Goal: Task Accomplishment & Management: Use online tool/utility

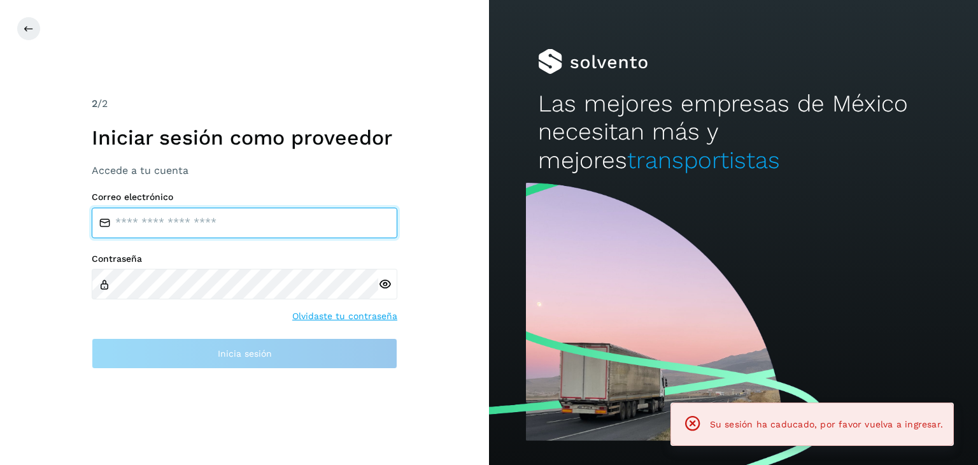
type input "**********"
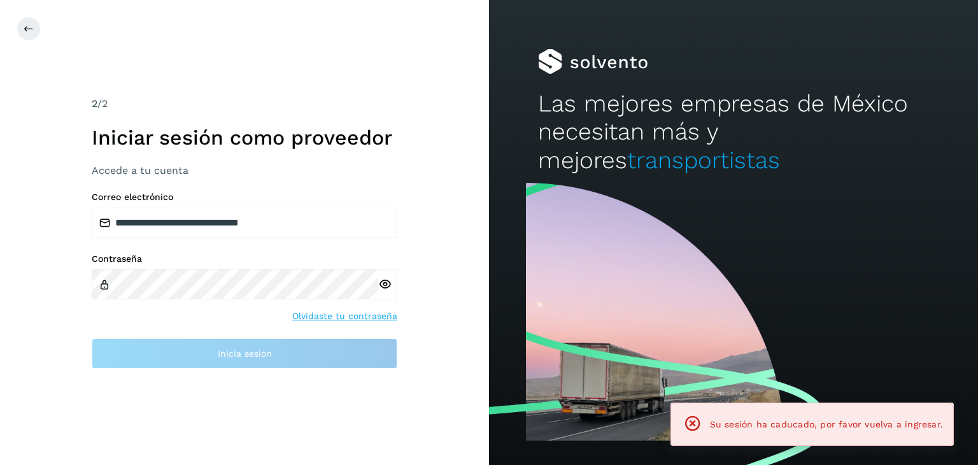
click at [380, 283] on icon at bounding box center [384, 283] width 13 height 13
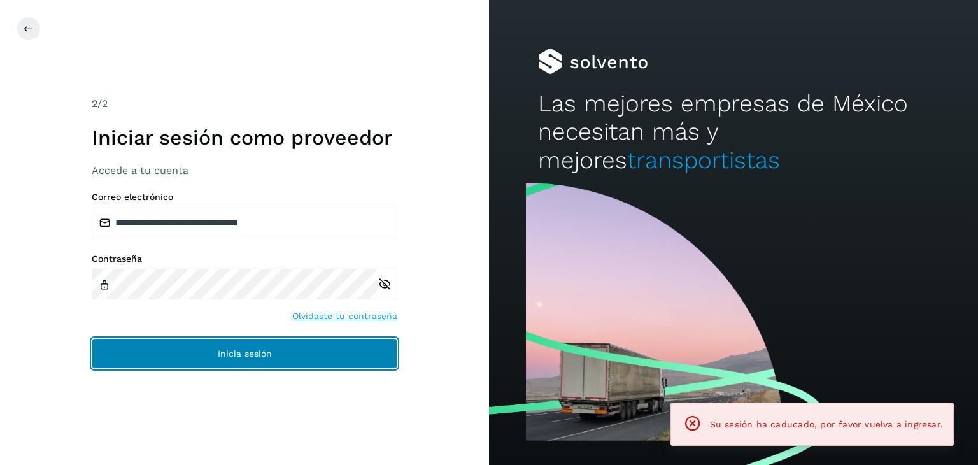
click at [273, 344] on button "Inicia sesión" at bounding box center [244, 353] width 305 height 31
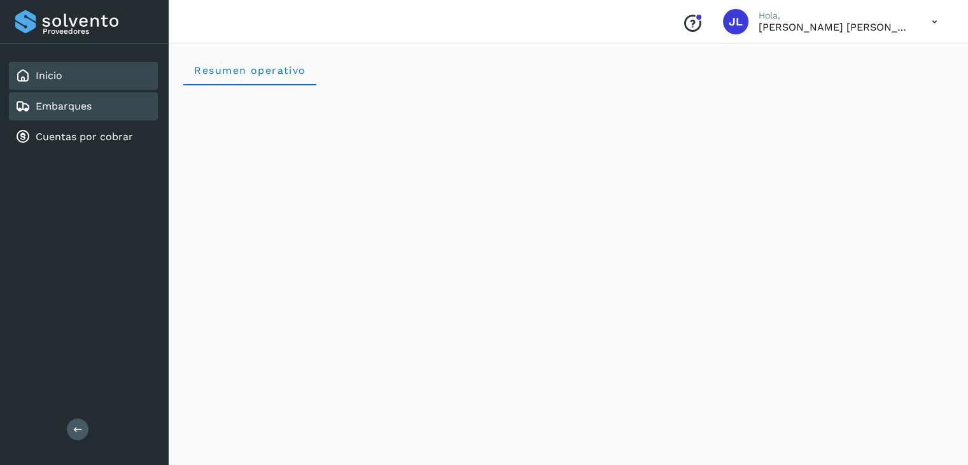
click at [106, 116] on div "Embarques" at bounding box center [83, 106] width 149 height 28
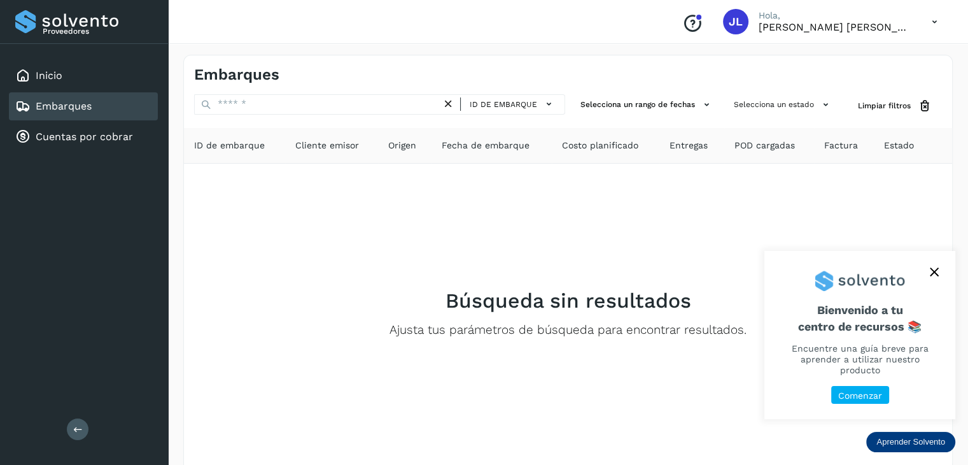
click at [863, 397] on p "Comenzar" at bounding box center [860, 395] width 44 height 11
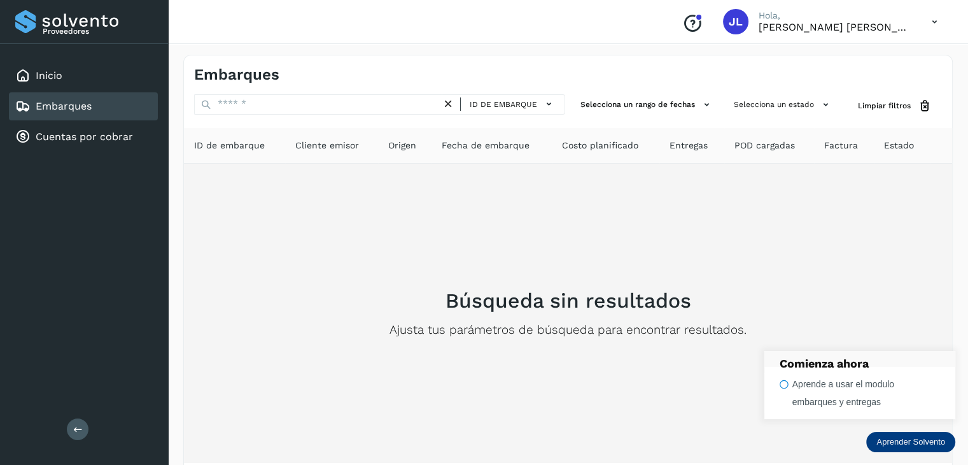
click at [818, 276] on div "Búsqueda sin resultados Ajusta tus parámetros de búsqueda para encontrar result…" at bounding box center [568, 313] width 748 height 279
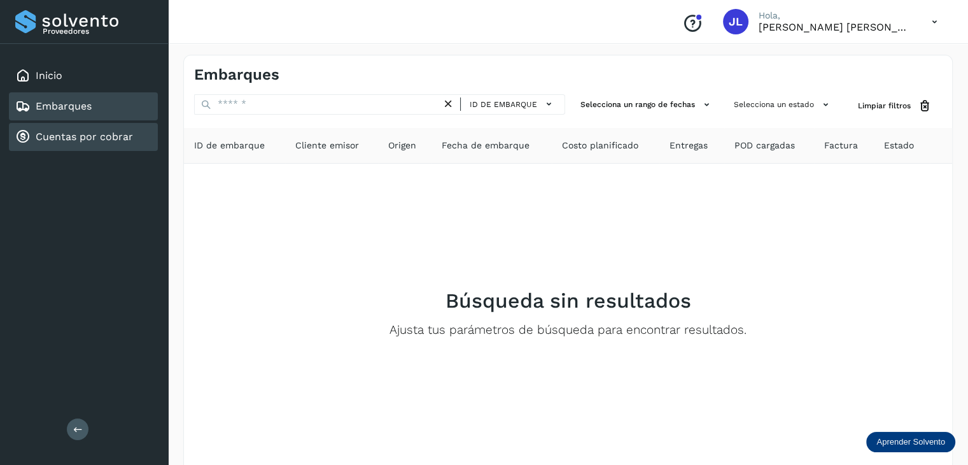
click at [118, 131] on link "Cuentas por cobrar" at bounding box center [84, 136] width 97 height 12
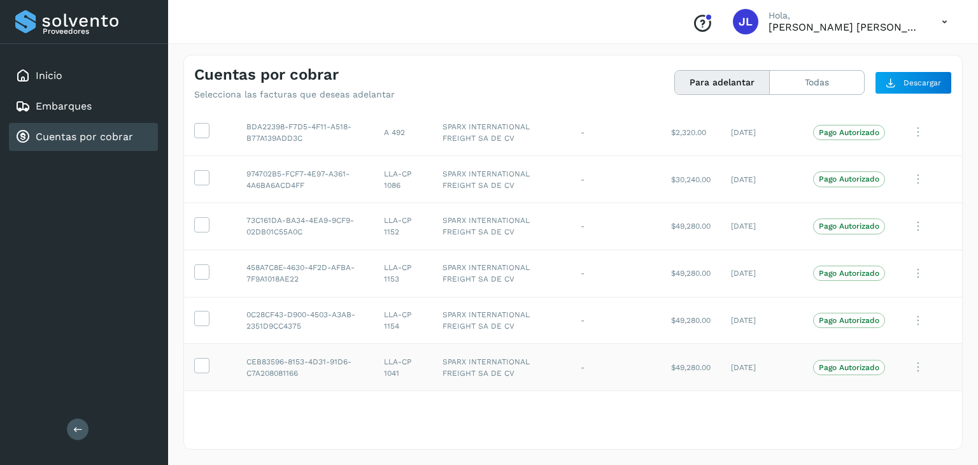
scroll to position [171, 0]
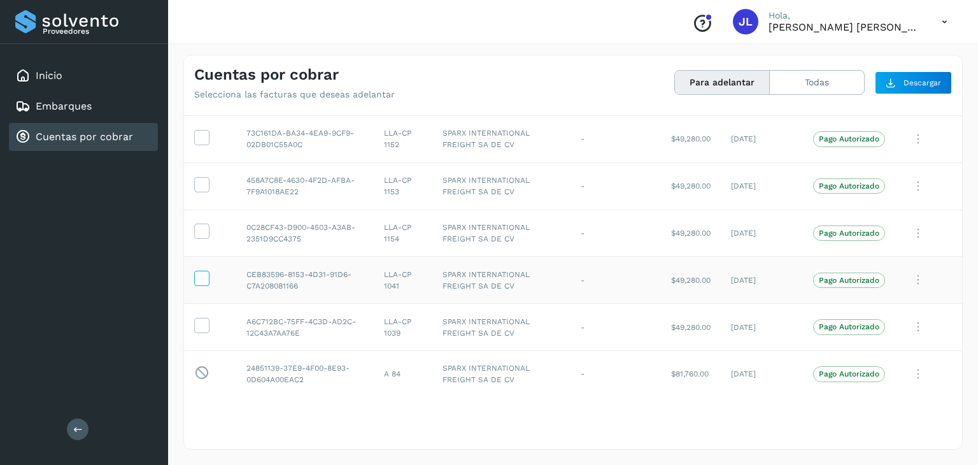
click at [195, 276] on icon at bounding box center [201, 276] width 13 height 13
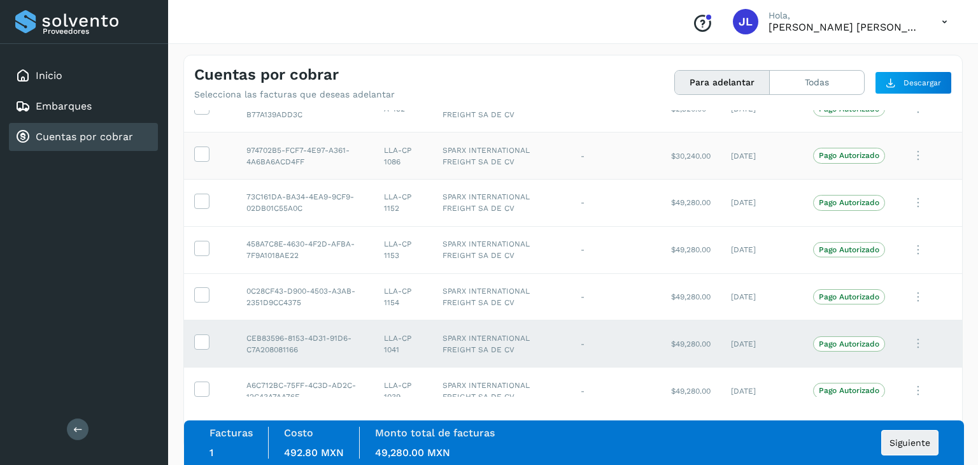
scroll to position [44, 0]
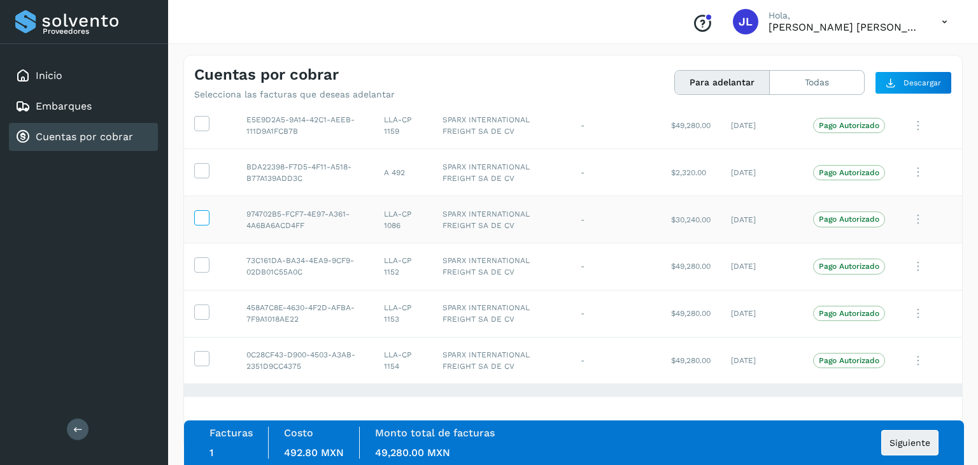
click at [204, 220] on icon at bounding box center [201, 216] width 13 height 13
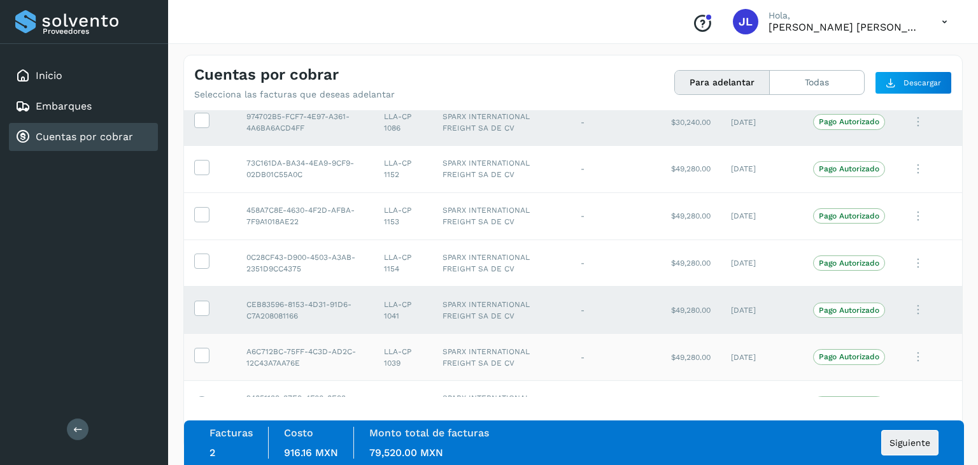
scroll to position [171, 0]
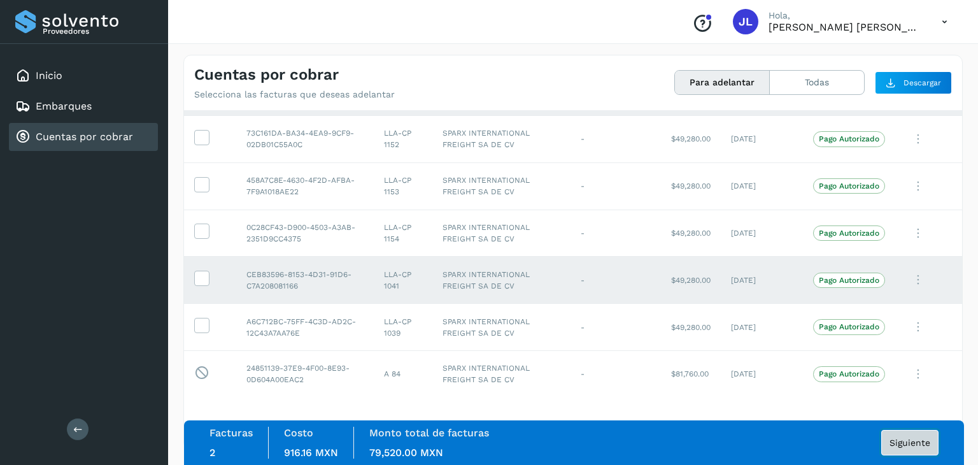
click at [916, 447] on button "Siguiente" at bounding box center [909, 442] width 57 height 25
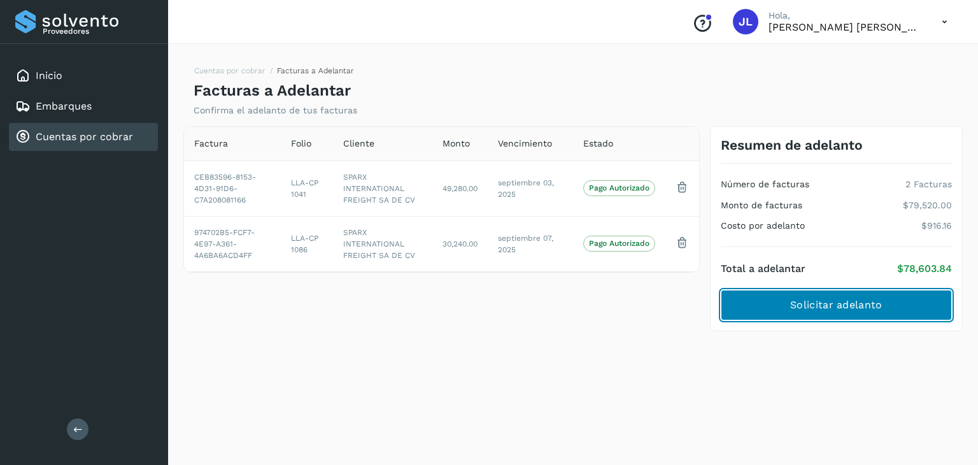
click at [880, 311] on span "Solicitar adelanto" at bounding box center [836, 305] width 92 height 14
